Goal: Navigation & Orientation: Find specific page/section

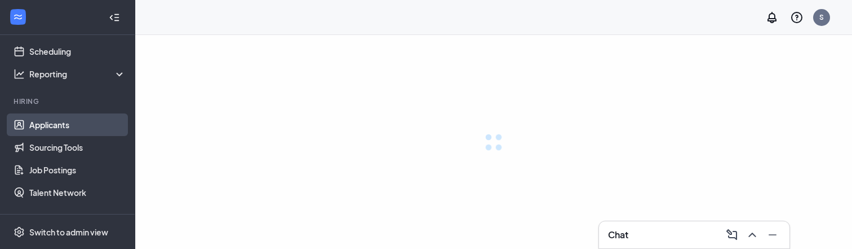
scroll to position [55, 0]
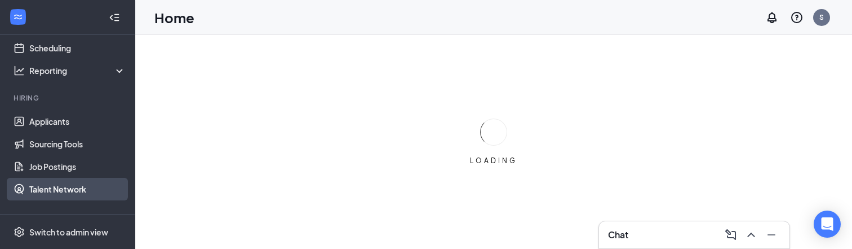
click at [81, 185] on link "Talent Network" at bounding box center [77, 189] width 96 height 23
